Goal: Find specific page/section: Find specific page/section

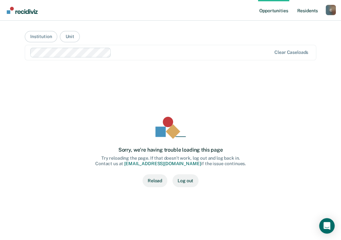
click at [307, 6] on link "Resident s" at bounding box center [308, 10] width 24 height 21
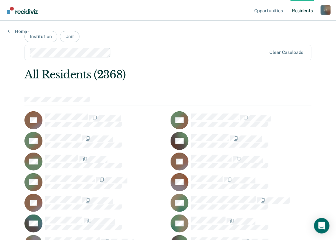
scroll to position [16792, 0]
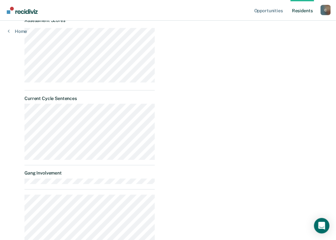
scroll to position [257, 0]
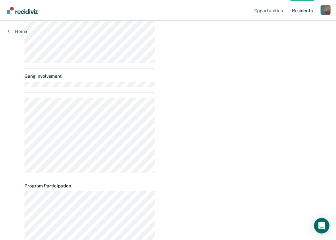
drag, startPoint x: 136, startPoint y: 81, endPoint x: 175, endPoint y: 64, distance: 42.7
click at [136, 81] on dl "Gang Involvement" at bounding box center [89, 80] width 130 height 13
click at [155, 38] on div "Progress toward success Housing Release Dates Assessment Scores Current Cycle S…" at bounding box center [167, 87] width 287 height 571
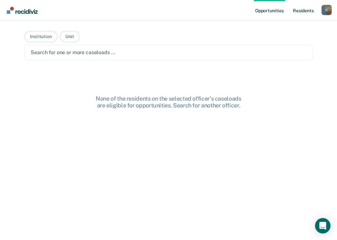
click at [300, 10] on link "Resident s" at bounding box center [303, 10] width 24 height 21
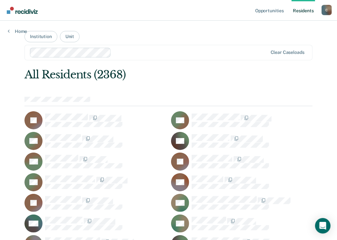
scroll to position [18400, 0]
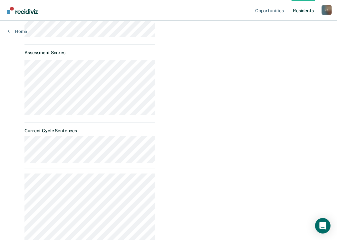
scroll to position [247, 0]
